Goal: Task Accomplishment & Management: Use online tool/utility

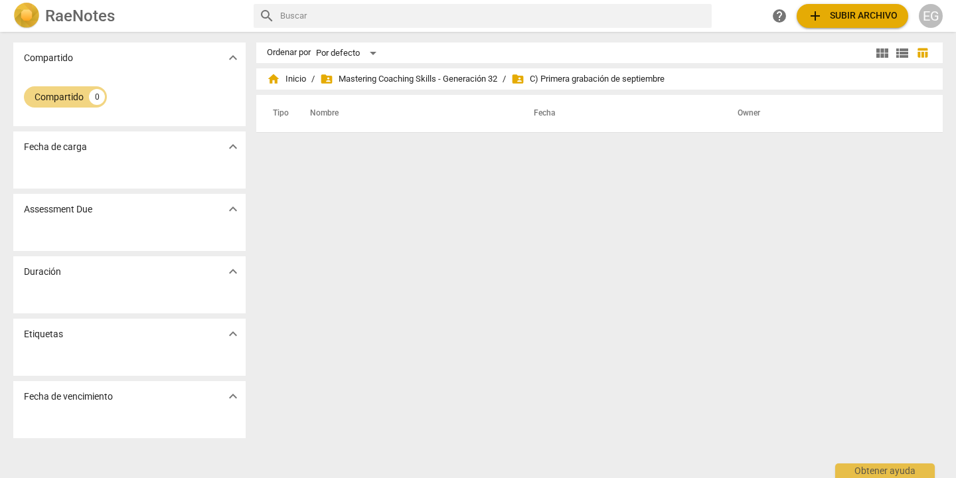
click at [835, 11] on span "add Subir archivo" at bounding box center [852, 16] width 90 height 16
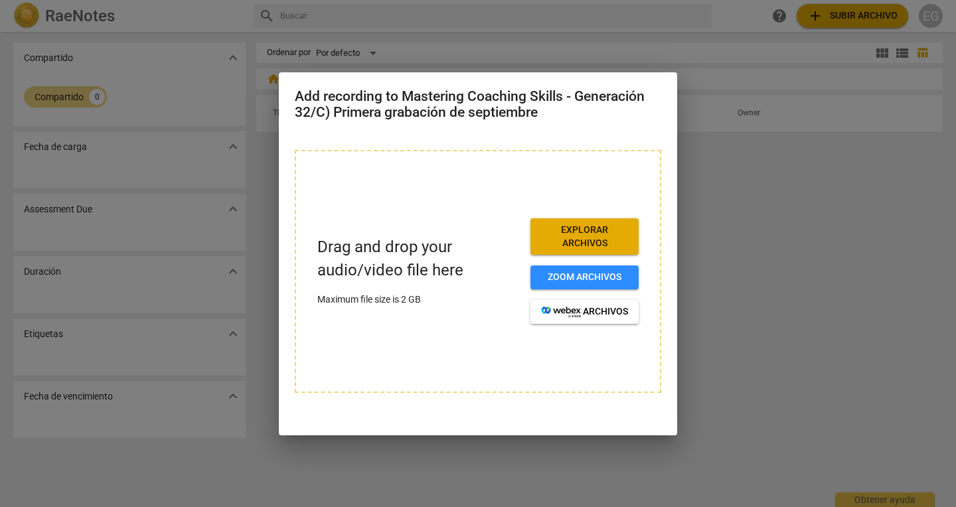
click at [709, 247] on div at bounding box center [478, 253] width 956 height 507
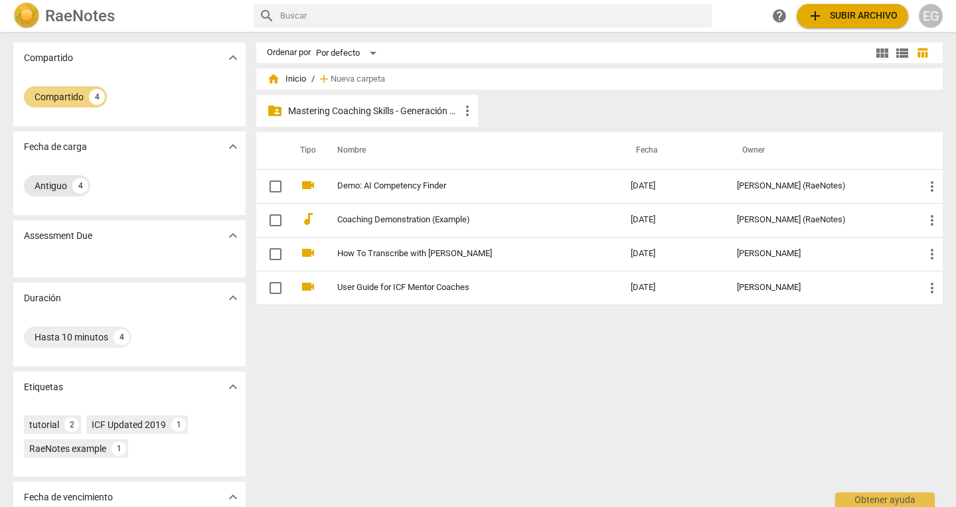
click at [52, 185] on div "Antiguo" at bounding box center [51, 185] width 33 height 13
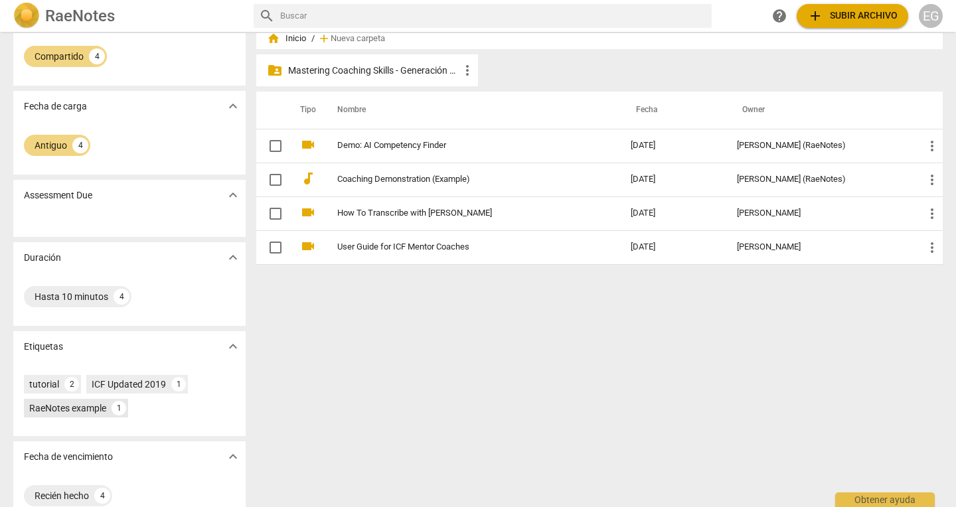
scroll to position [64, 0]
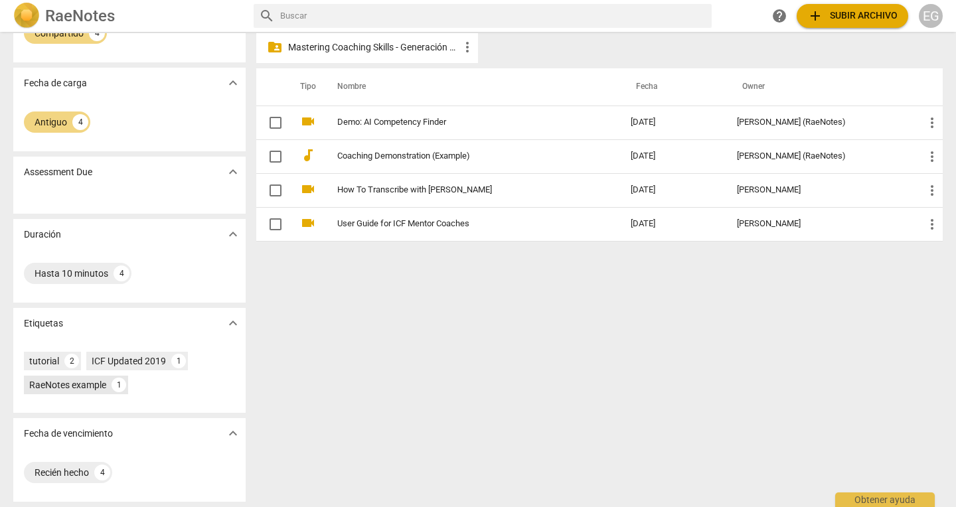
click at [80, 384] on div "RaeNotes example" at bounding box center [67, 384] width 77 height 13
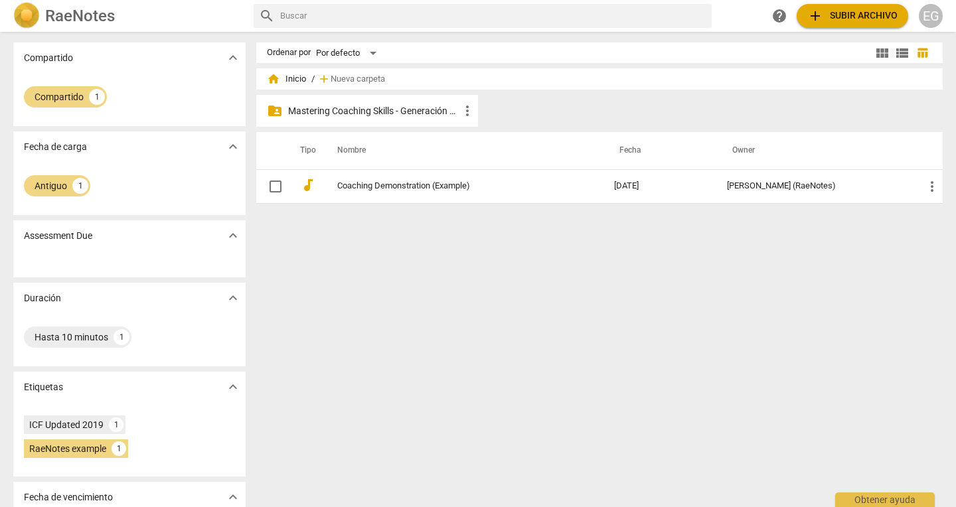
click at [352, 112] on p "Mastering Coaching Skills - Generación 32" at bounding box center [373, 111] width 171 height 14
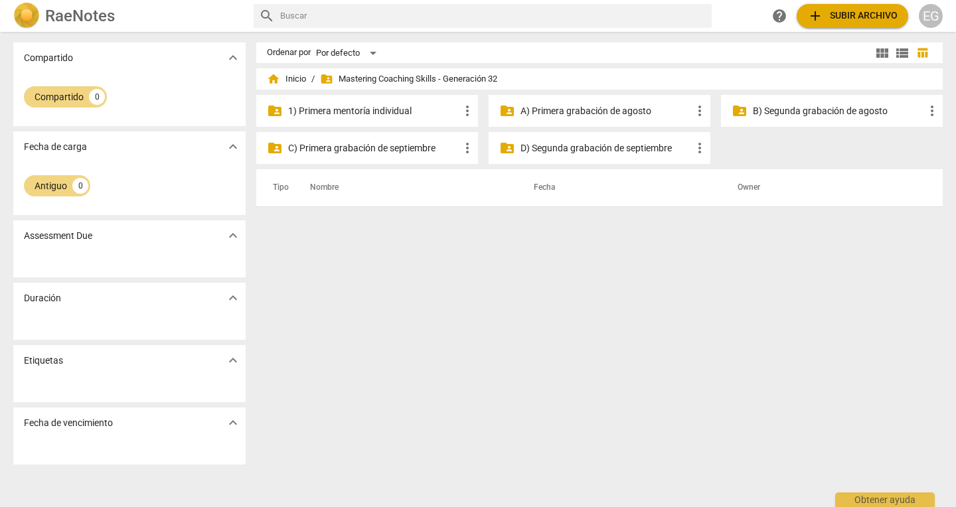
click at [575, 108] on p "A) Primera grabación [PERSON_NAME]" at bounding box center [605, 111] width 171 height 14
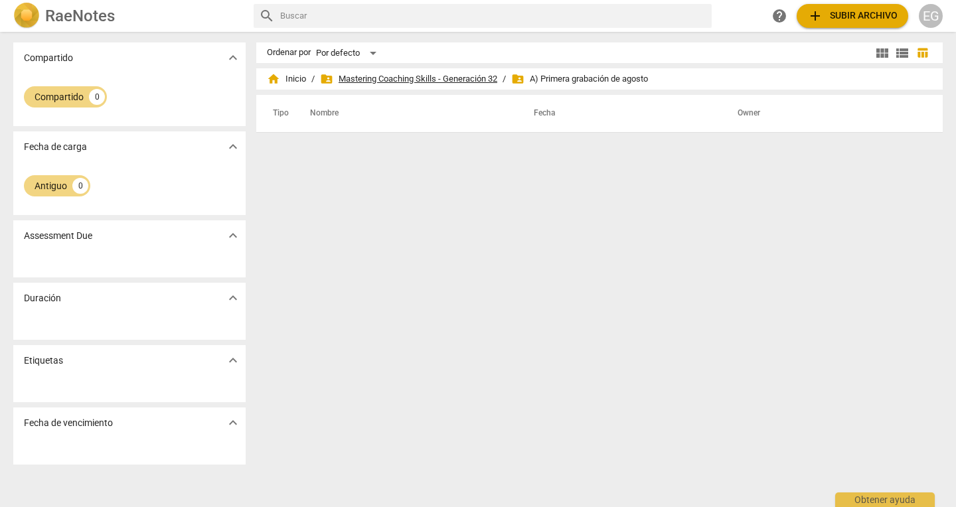
click at [448, 75] on span "folder_shared Mastering Coaching Skills - Generación 32" at bounding box center [408, 78] width 177 height 13
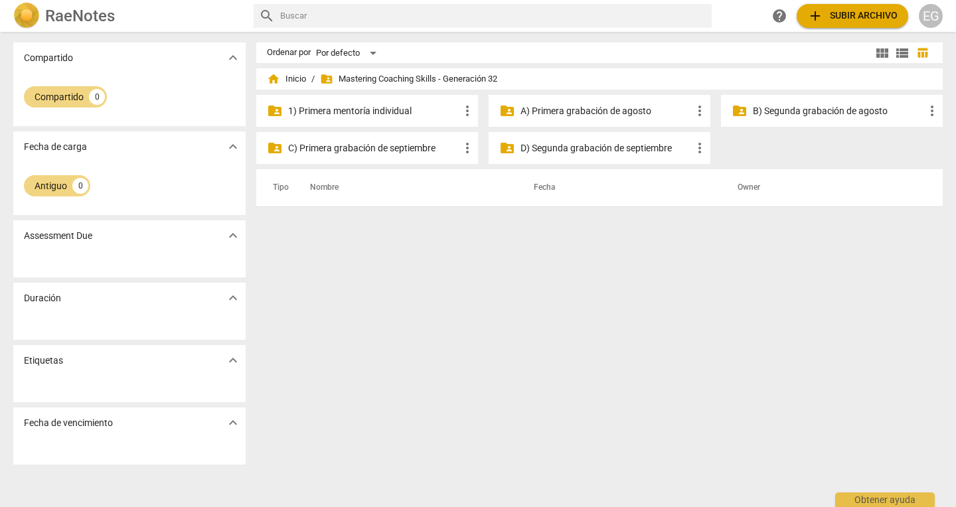
click at [349, 147] on p "C) Primera grabación de septiembre" at bounding box center [373, 148] width 171 height 14
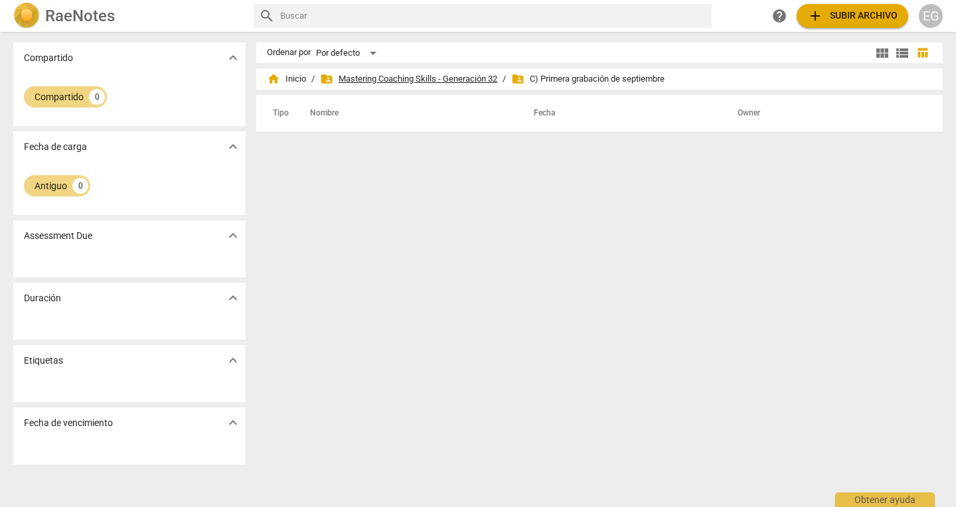
click at [390, 76] on span "folder_shared Mastering Coaching Skills - Generación 32" at bounding box center [408, 78] width 177 height 13
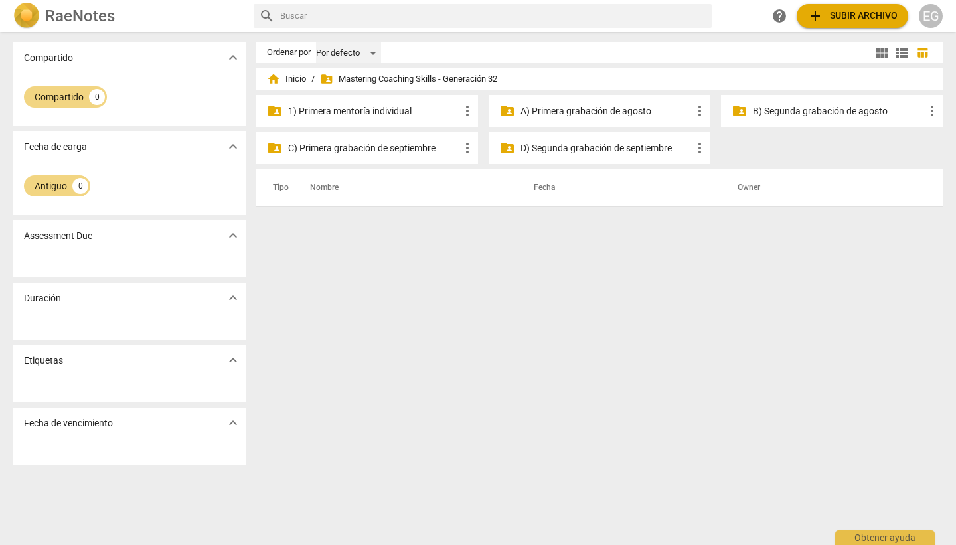
click at [363, 51] on div "Por defecto" at bounding box center [348, 52] width 65 height 21
click at [363, 51] on li "Por defecto" at bounding box center [354, 52] width 78 height 25
click at [597, 152] on p "D) Segunda grabación de septiembre" at bounding box center [605, 148] width 171 height 14
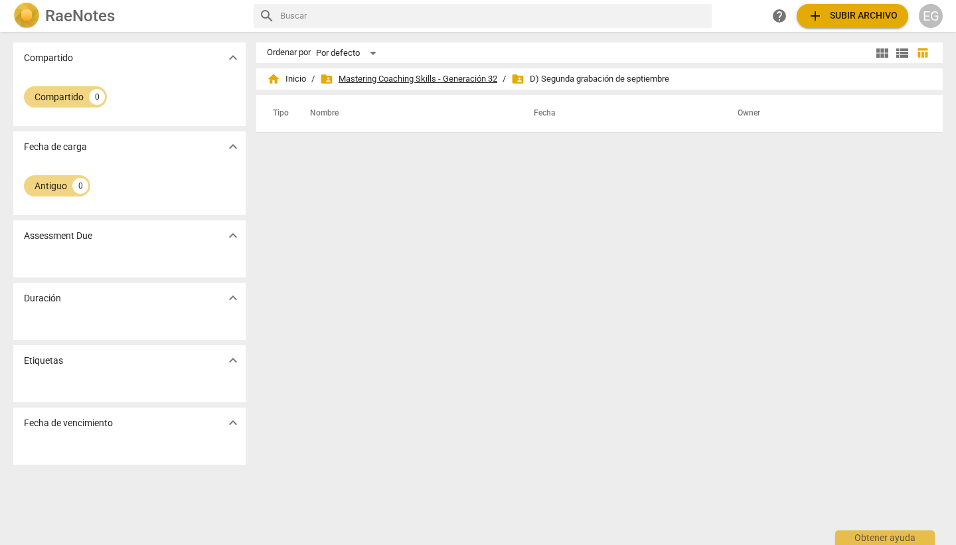
click at [394, 78] on span "folder_shared Mastering Coaching Skills - Generación 32" at bounding box center [408, 78] width 177 height 13
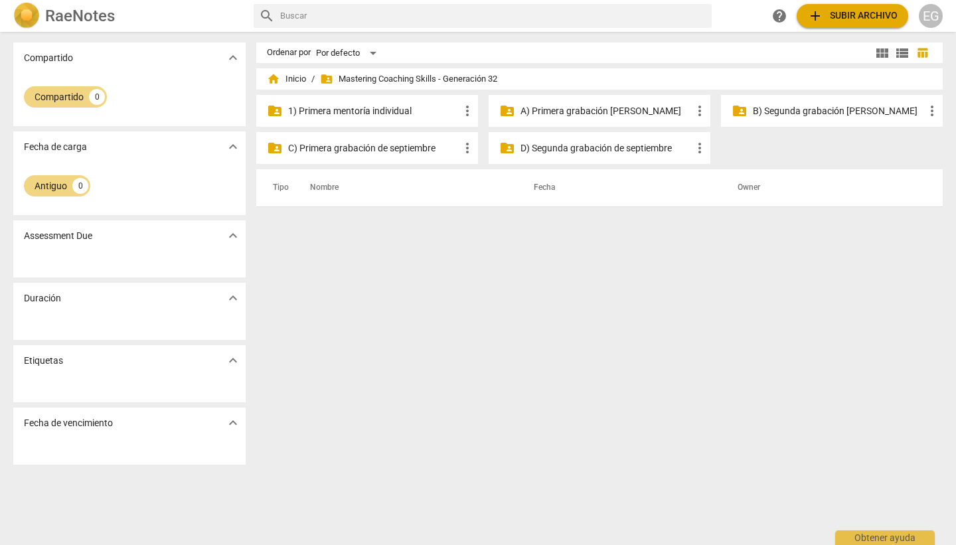
click at [353, 107] on p "1) Primera mentoría individual" at bounding box center [373, 111] width 171 height 14
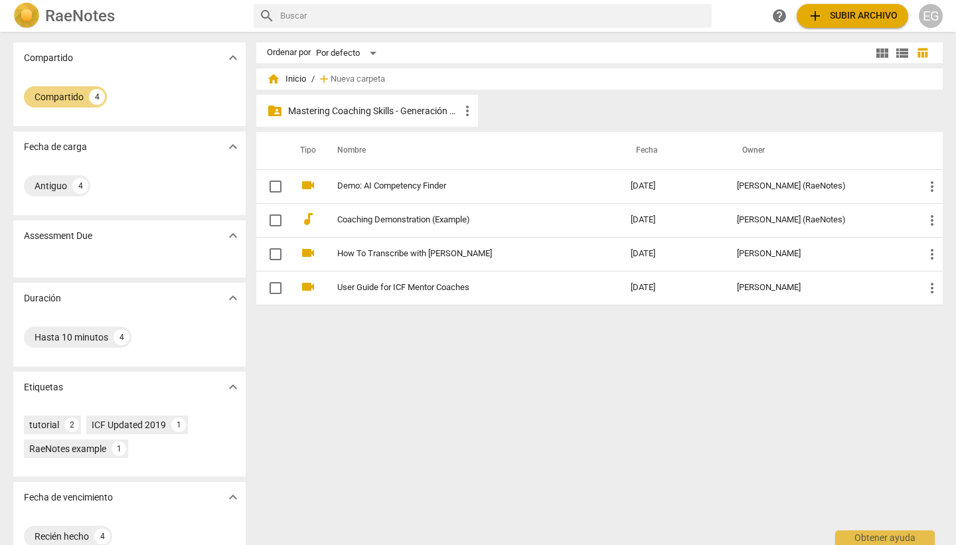
click at [404, 107] on p "Mastering Coaching Skills - Generación 32" at bounding box center [373, 111] width 171 height 14
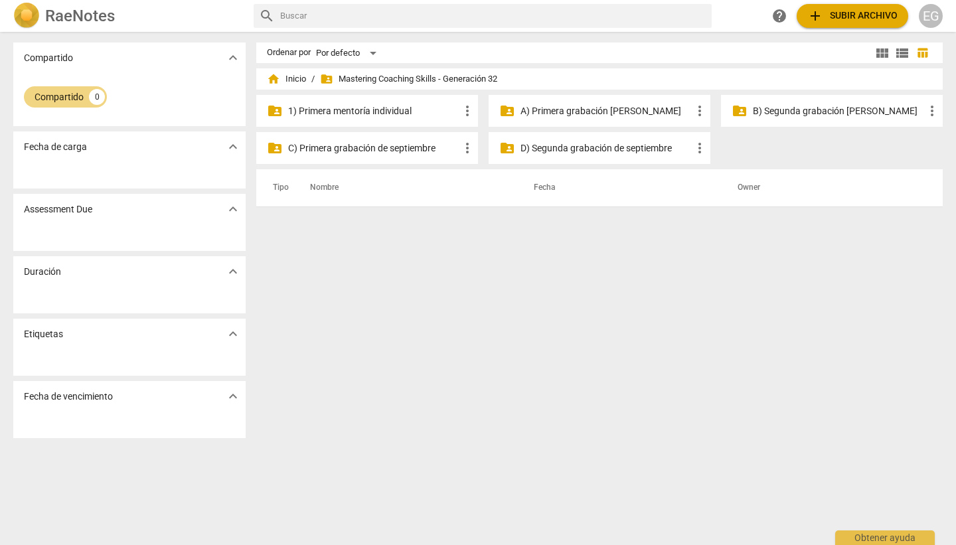
click at [404, 107] on p "1) Primera mentoría individual" at bounding box center [373, 111] width 171 height 14
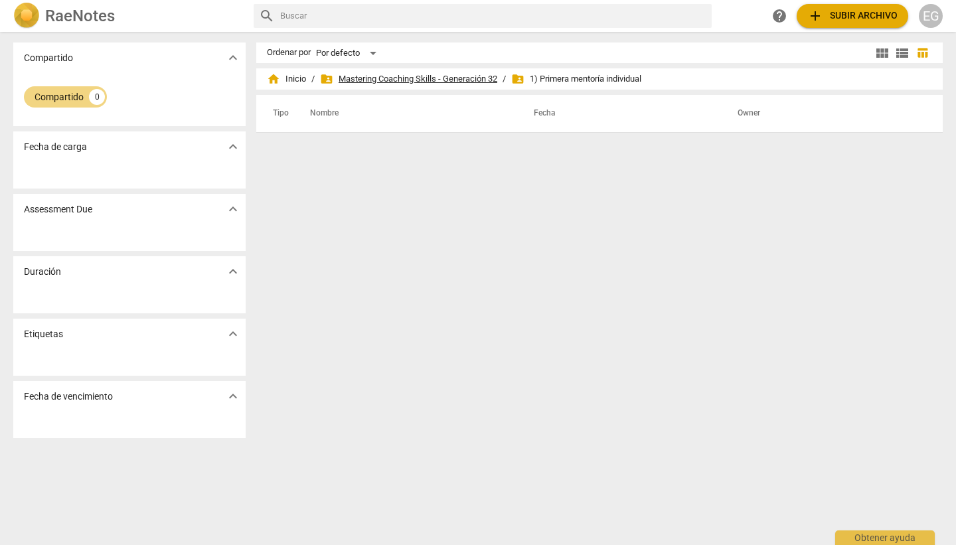
click at [431, 76] on span "folder_shared Mastering Coaching Skills - Generación 32" at bounding box center [408, 78] width 177 height 13
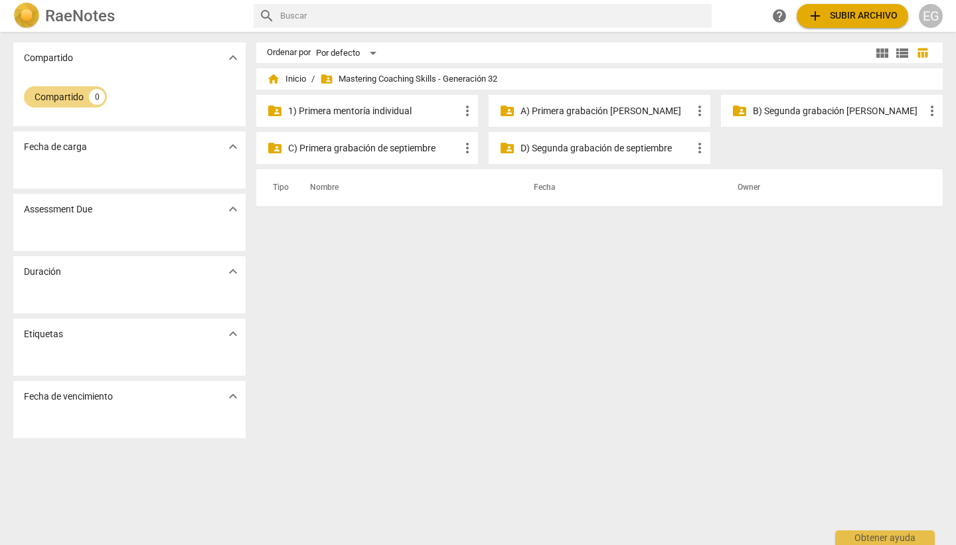
click at [541, 115] on p "A) Primera grabación [PERSON_NAME]" at bounding box center [605, 111] width 171 height 14
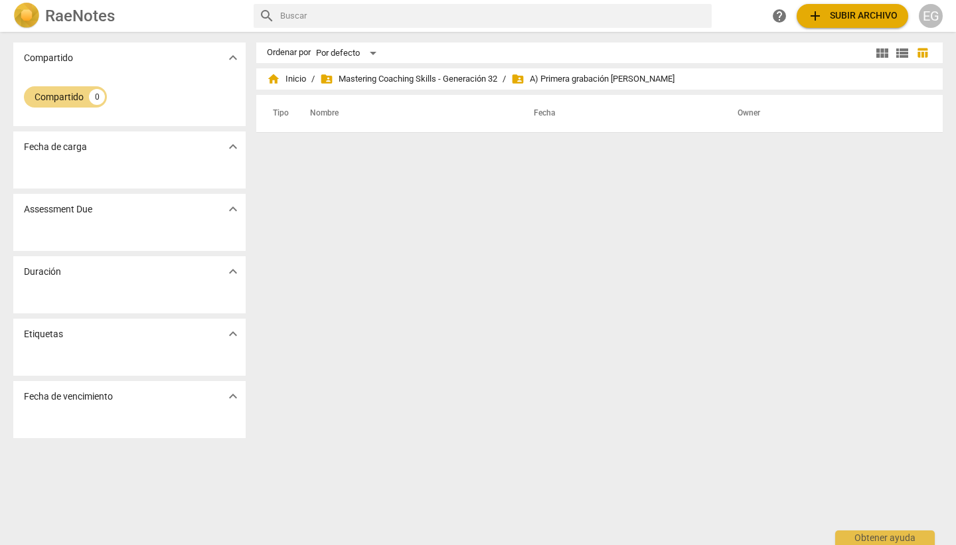
click at [563, 82] on span "folder_shared A) Primera grabación [PERSON_NAME]" at bounding box center [592, 78] width 163 height 13
click at [390, 77] on span "folder_shared Mastering Coaching Skills - Generación 32" at bounding box center [408, 78] width 177 height 13
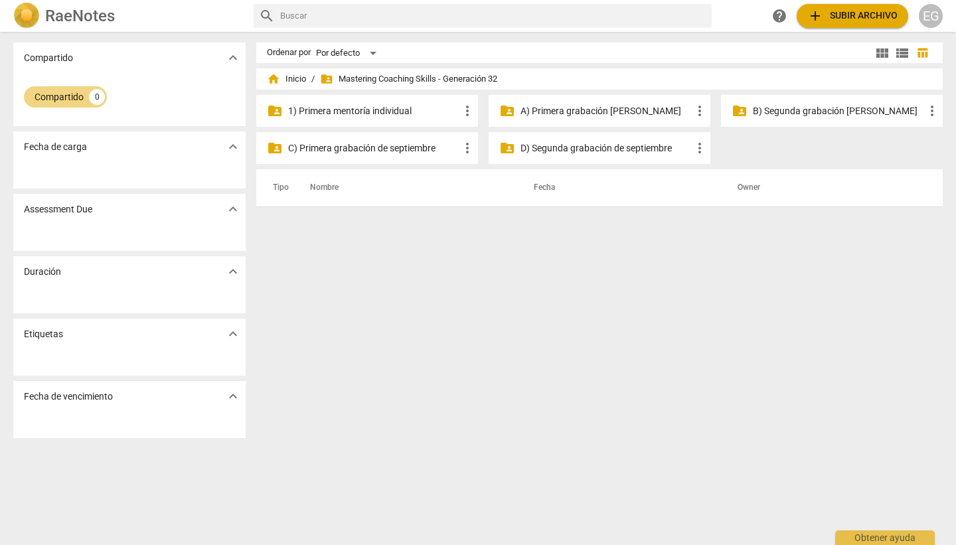
click at [823, 106] on p "B) Segunda grabación [PERSON_NAME]" at bounding box center [838, 111] width 171 height 14
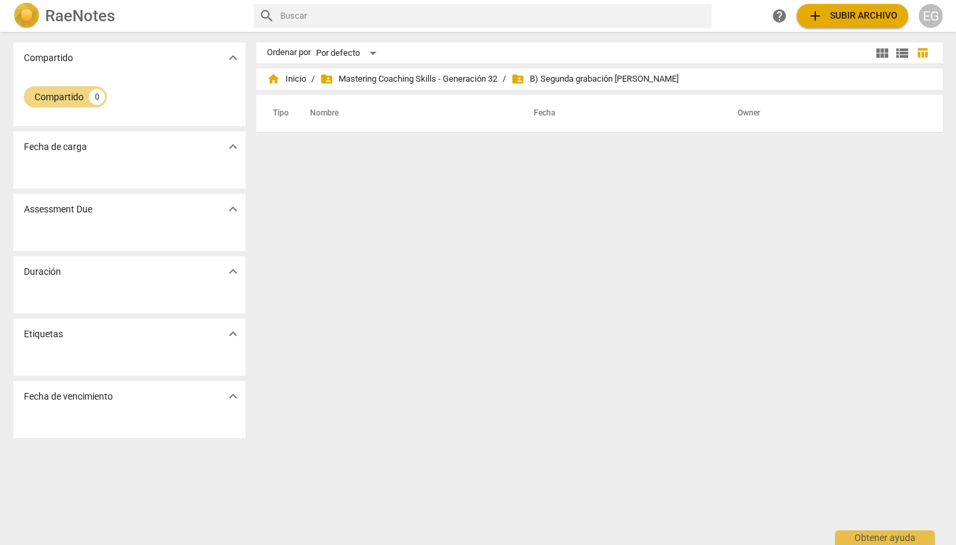
click at [226, 210] on span "expand_more" at bounding box center [233, 209] width 16 height 16
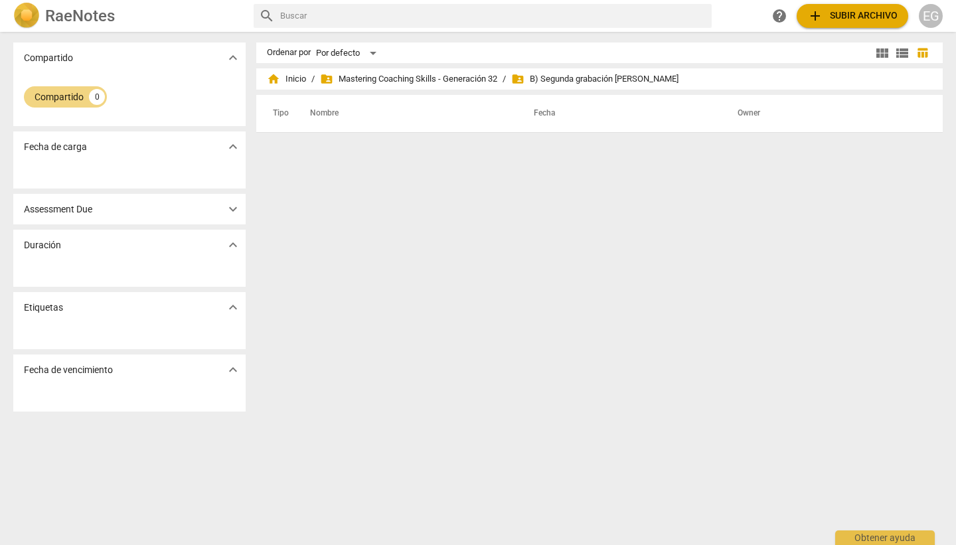
click at [226, 210] on span "expand_more" at bounding box center [233, 209] width 16 height 16
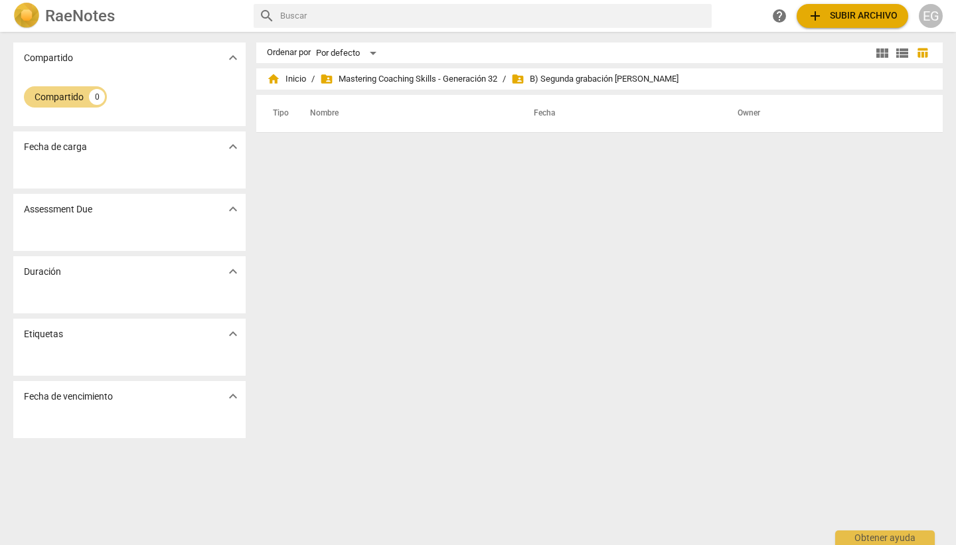
click at [218, 268] on div "Duración expand_more" at bounding box center [129, 271] width 232 height 31
click at [228, 272] on span "expand_more" at bounding box center [233, 271] width 16 height 16
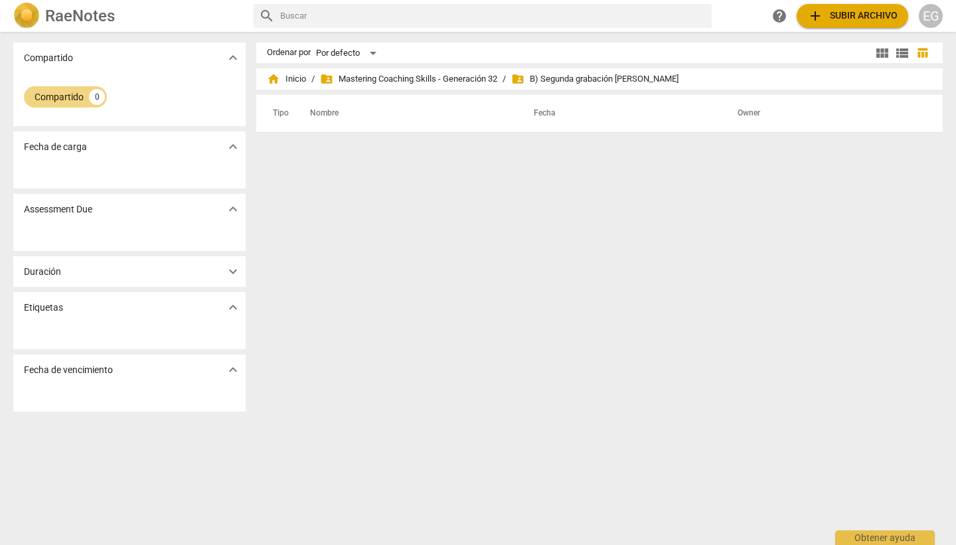
click at [228, 272] on span "expand_more" at bounding box center [233, 271] width 16 height 16
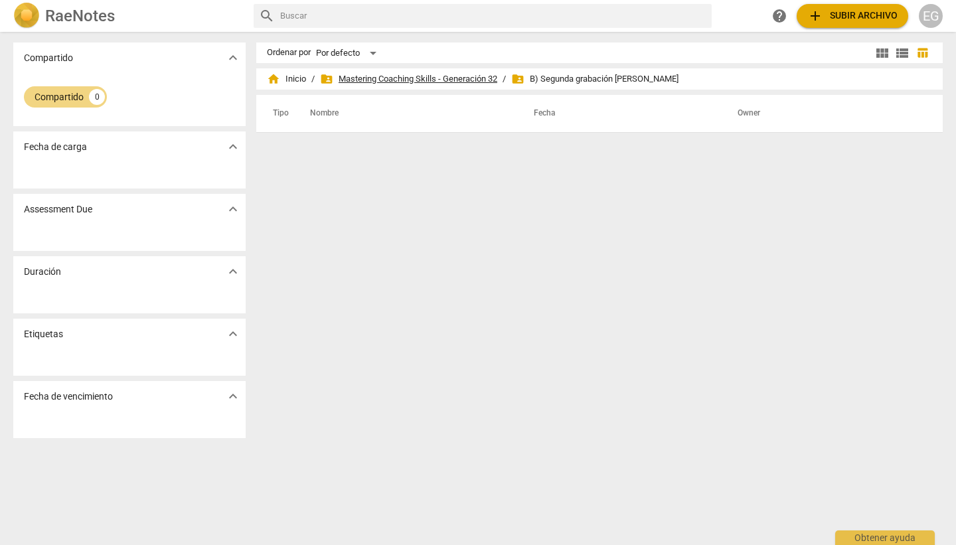
click at [447, 81] on span "folder_shared Mastering Coaching Skills - Generación 32" at bounding box center [408, 78] width 177 height 13
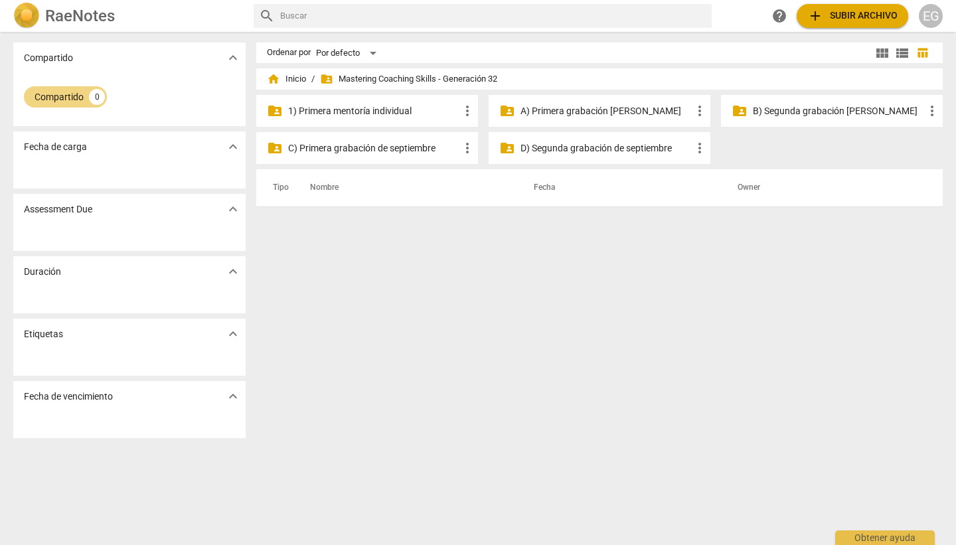
click at [392, 143] on p "C) Primera grabación de septiembre" at bounding box center [373, 148] width 171 height 14
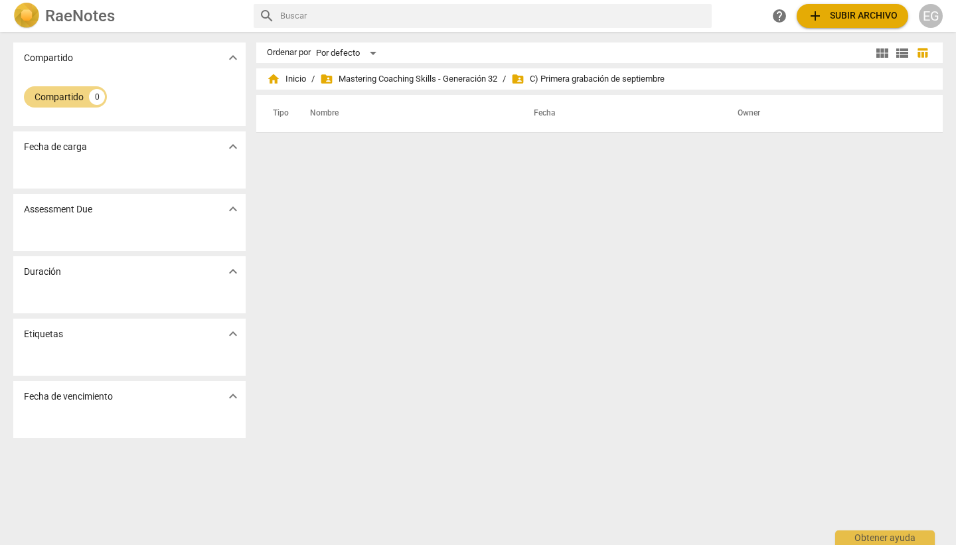
click at [849, 12] on span "add Subir archivo" at bounding box center [852, 16] width 90 height 16
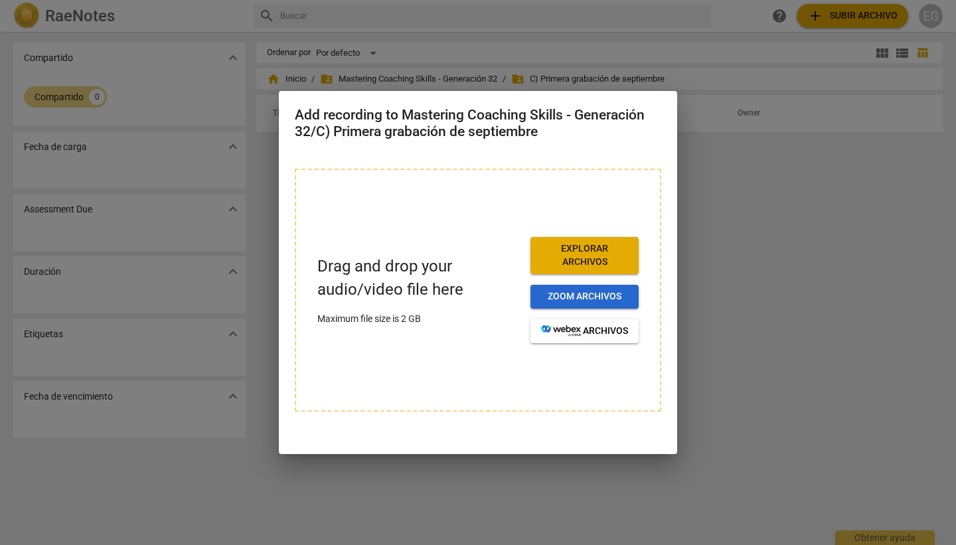
click at [582, 295] on span "Zoom archivos" at bounding box center [584, 296] width 87 height 13
